Goal: Information Seeking & Learning: Learn about a topic

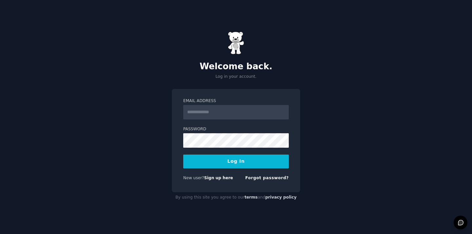
click at [249, 114] on input "Email Address" at bounding box center [236, 112] width 106 height 14
click at [384, 135] on div "Welcome back. Log in your account. Email Address Password Log In New user? Sign…" at bounding box center [236, 117] width 472 height 234
click at [233, 114] on input "Email Address" at bounding box center [236, 112] width 106 height 14
click at [201, 109] on input "Email Address" at bounding box center [236, 112] width 106 height 14
type input "**********"
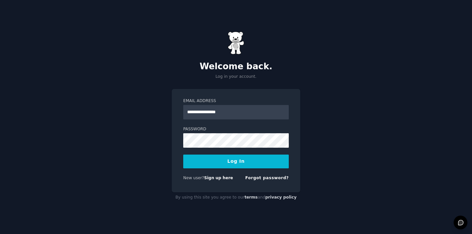
click at [243, 157] on button "Log In" at bounding box center [236, 162] width 106 height 14
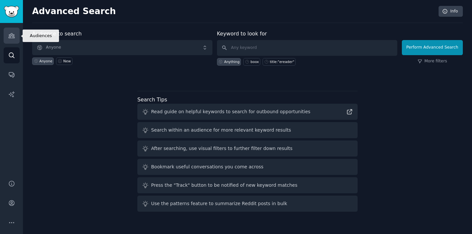
click at [10, 36] on icon "Sidebar" at bounding box center [11, 35] width 7 height 7
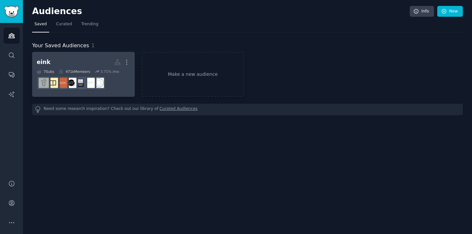
click at [122, 78] on dd "r/digitalminimalism" at bounding box center [83, 83] width 93 height 18
